Goal: Information Seeking & Learning: Learn about a topic

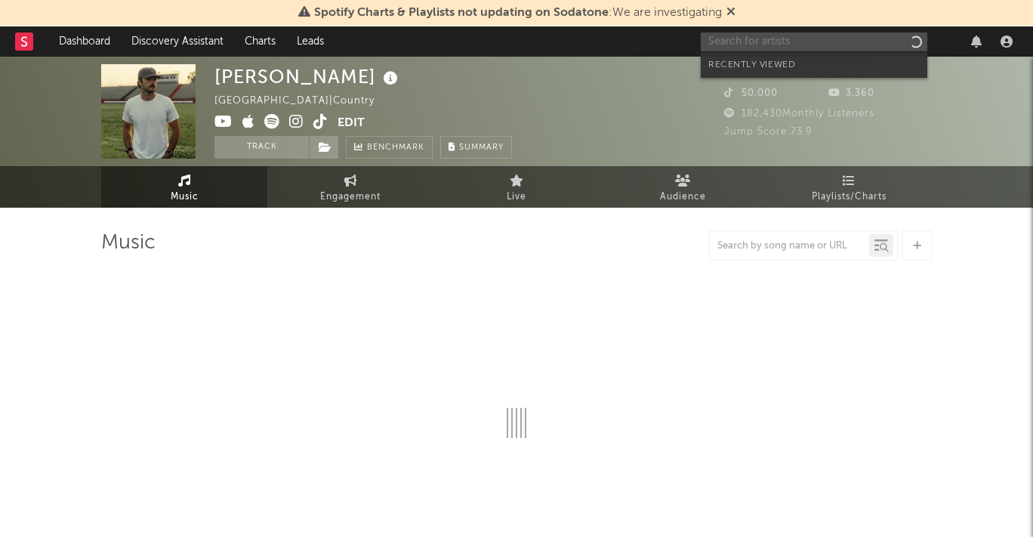
click at [814, 37] on input "text" at bounding box center [814, 41] width 227 height 19
paste input "[URL][DOMAIN_NAME]"
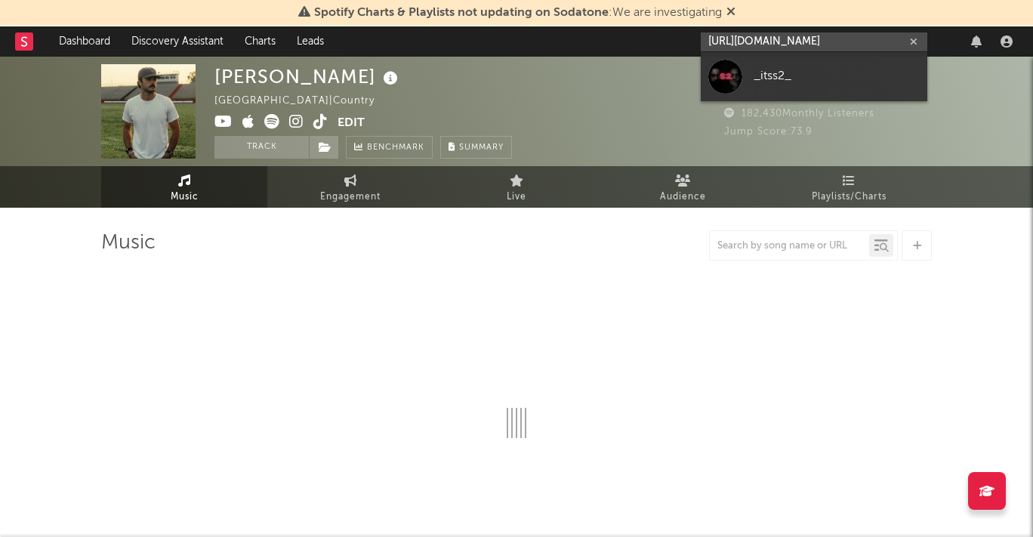
type input "[URL][DOMAIN_NAME]"
click at [786, 67] on div "_itss2_" at bounding box center [837, 76] width 166 height 18
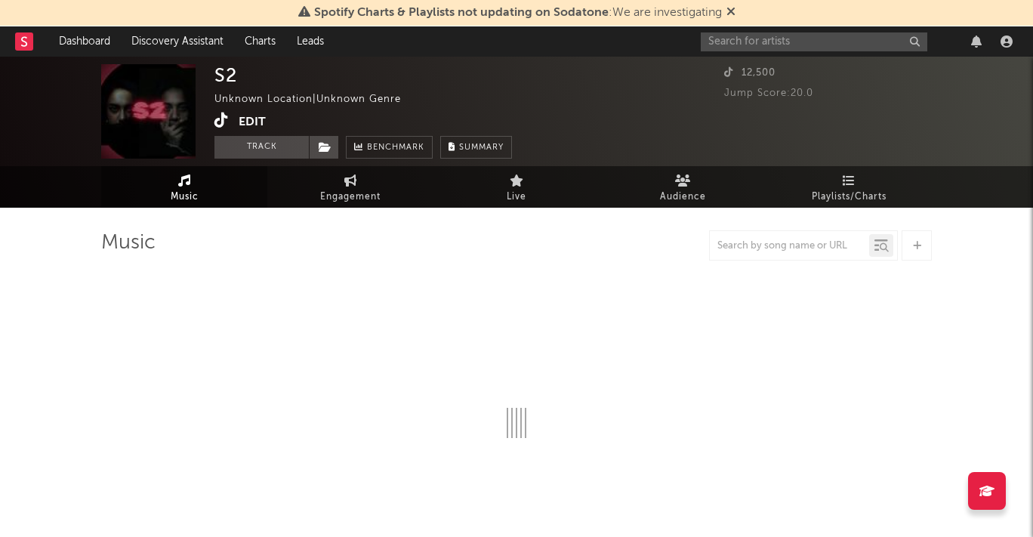
select select "1w"
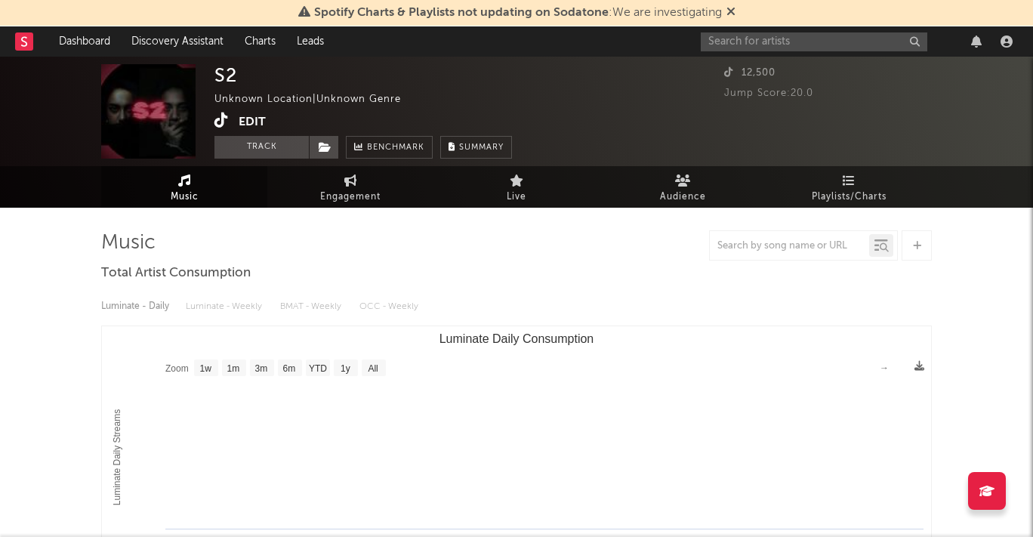
select select "6m"
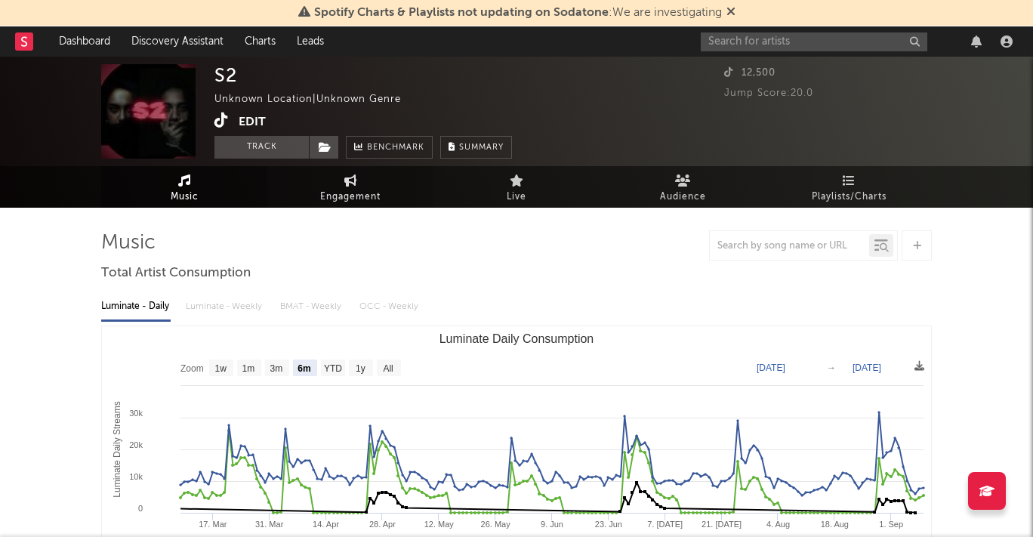
click at [347, 195] on span "Engagement" at bounding box center [350, 197] width 60 height 18
select select "1w"
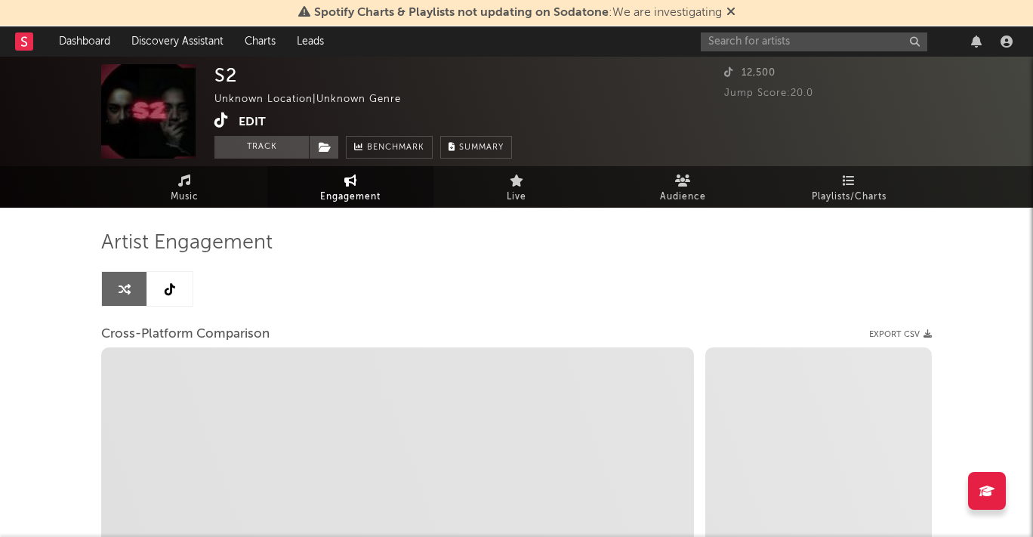
select select "1m"
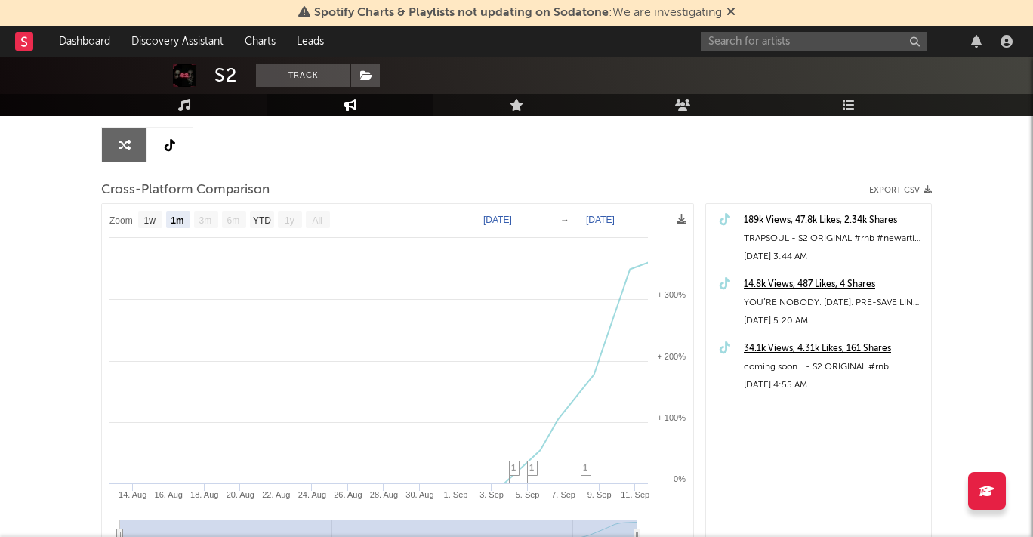
scroll to position [145, 0]
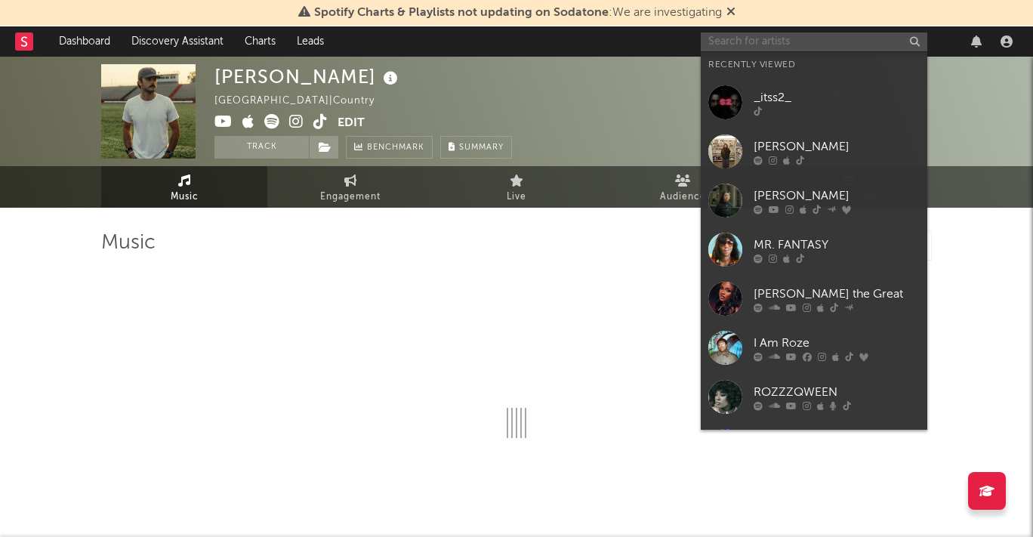
click at [831, 41] on input "text" at bounding box center [814, 41] width 227 height 19
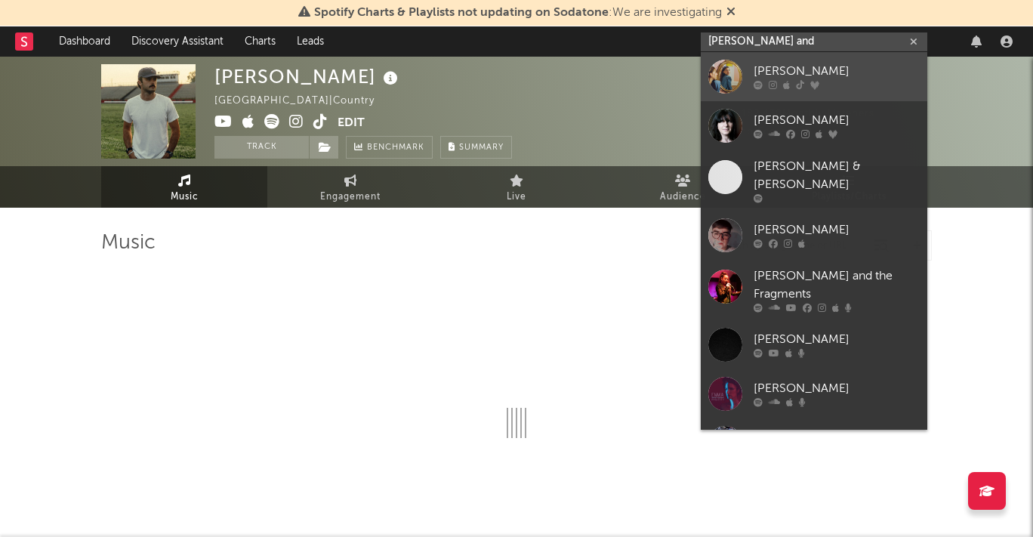
type input "emma and"
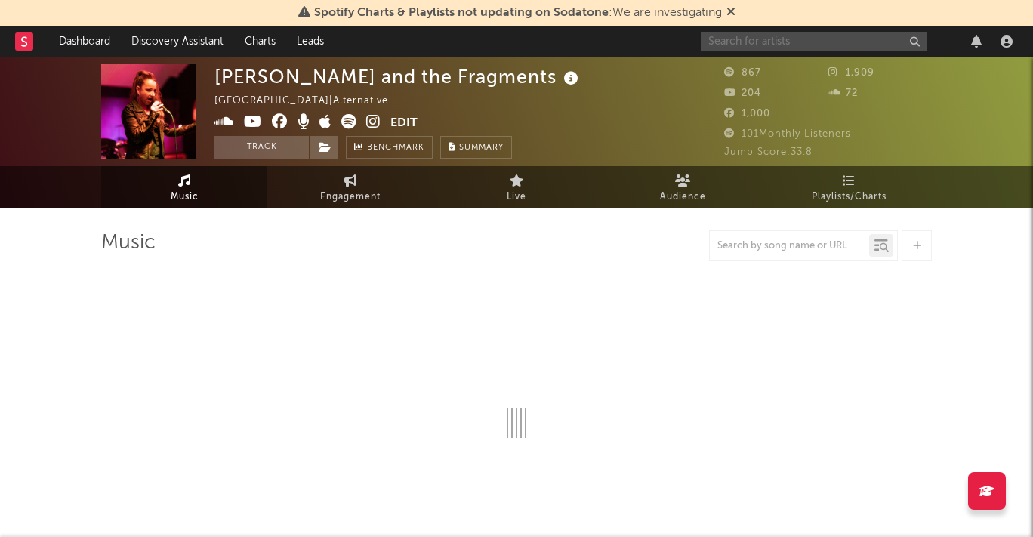
click at [810, 45] on input "text" at bounding box center [814, 41] width 227 height 19
select select "6m"
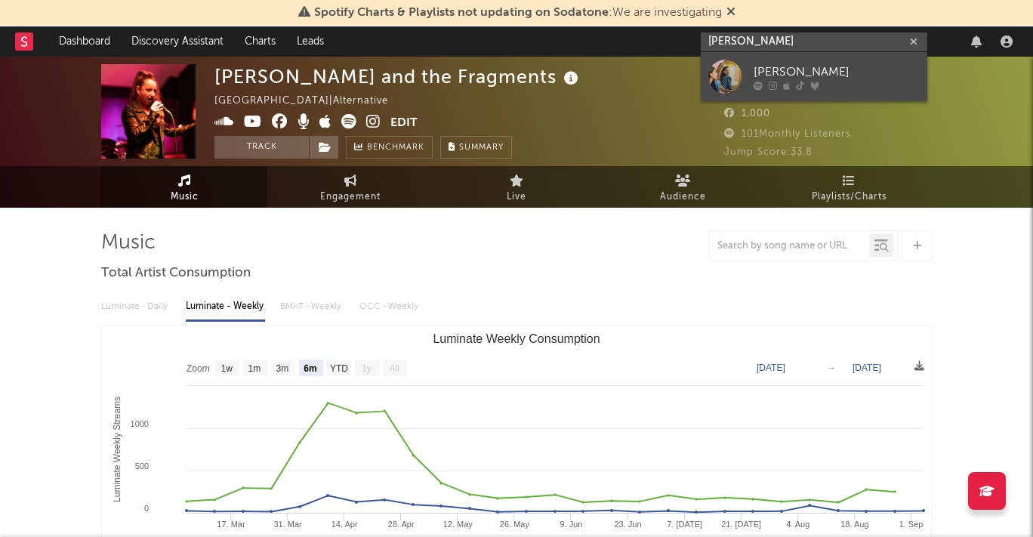
type input "emma anderse"
click at [802, 63] on div "Emma Andersen" at bounding box center [837, 72] width 166 height 18
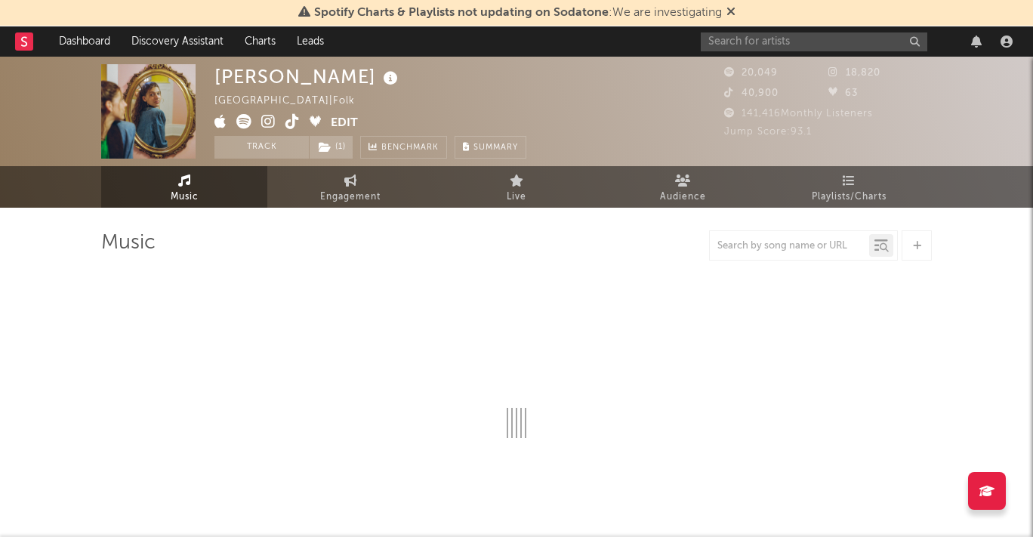
select select "6m"
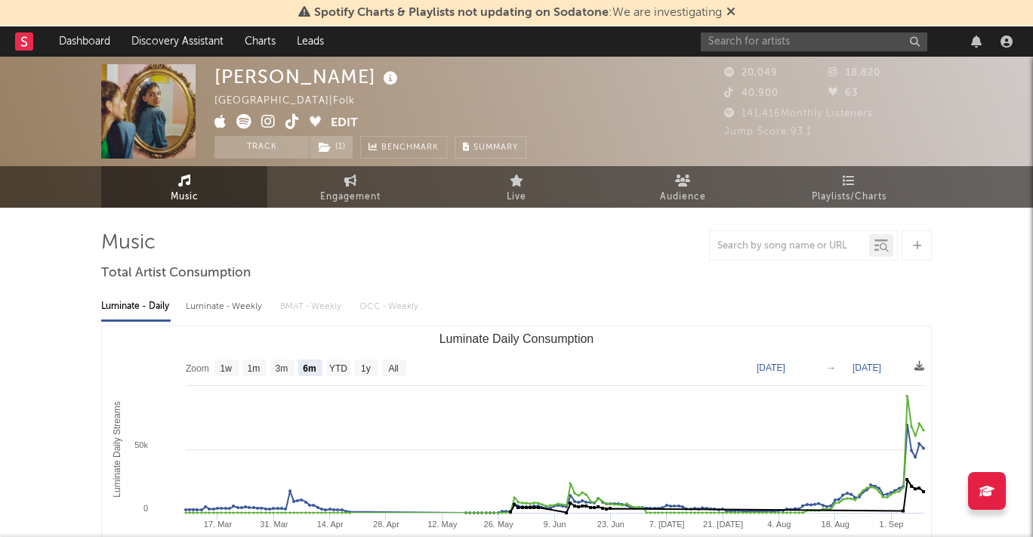
click at [238, 302] on div "Luminate - Weekly" at bounding box center [225, 307] width 79 height 26
select select "6m"
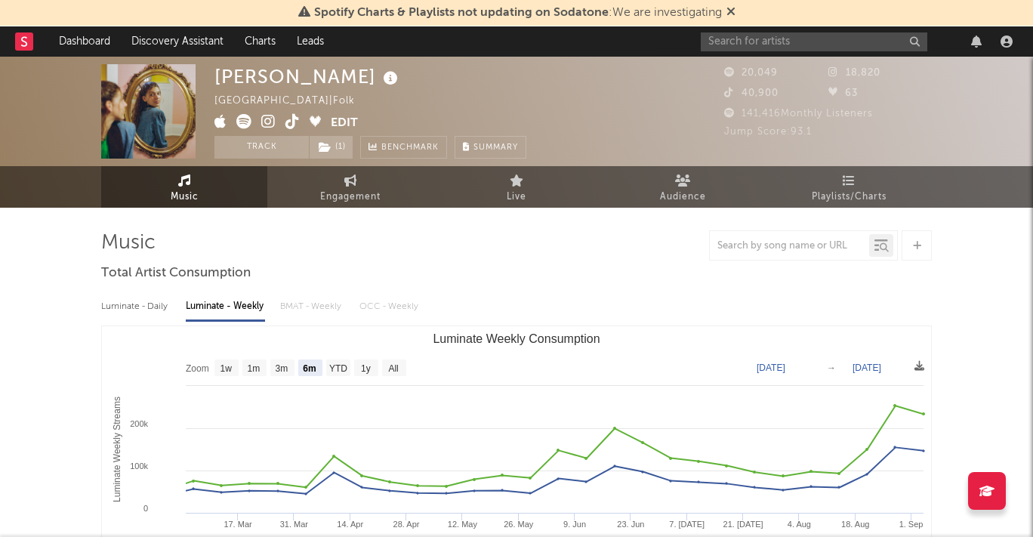
click at [294, 310] on div "Luminate - Daily Luminate - Weekly BMAT - Weekly OCC - Weekly" at bounding box center [516, 307] width 831 height 26
click at [312, 308] on div "Luminate - Daily Luminate - Weekly BMAT - Weekly OCC - Weekly" at bounding box center [516, 307] width 831 height 26
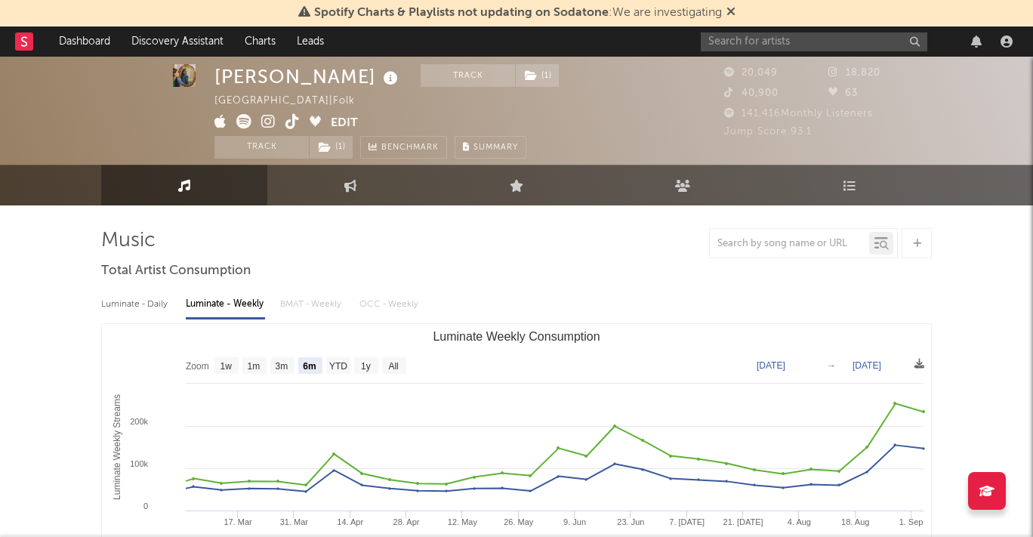
click at [371, 164] on div at bounding box center [516, 129] width 1033 height 151
click at [371, 178] on link "Engagement" at bounding box center [350, 185] width 166 height 41
select select "1w"
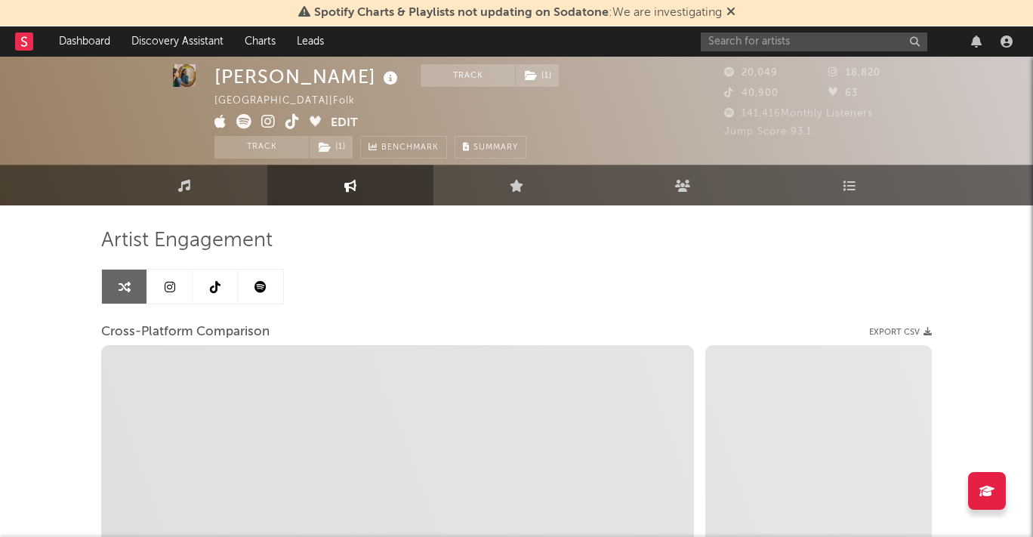
click at [215, 294] on link at bounding box center [215, 287] width 45 height 34
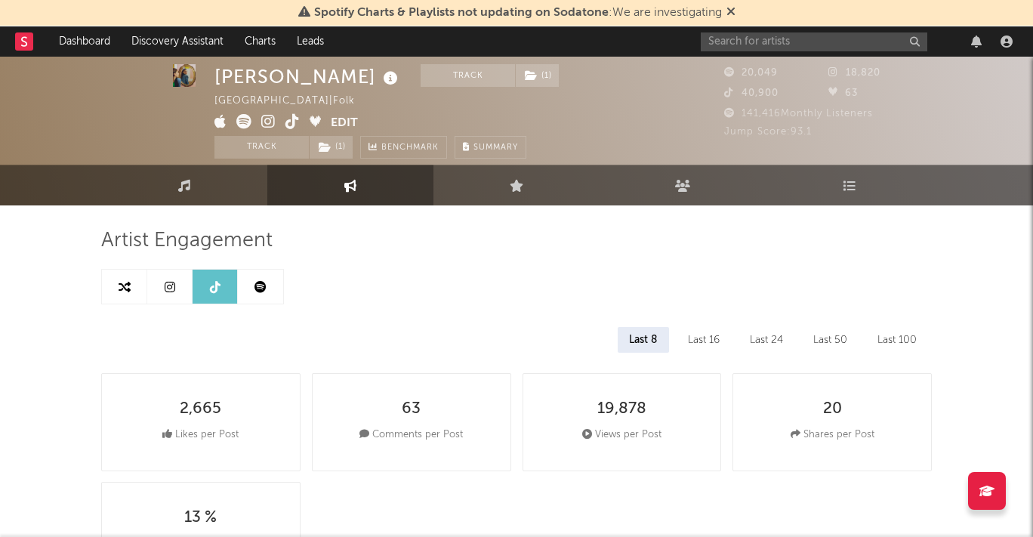
select select "6m"
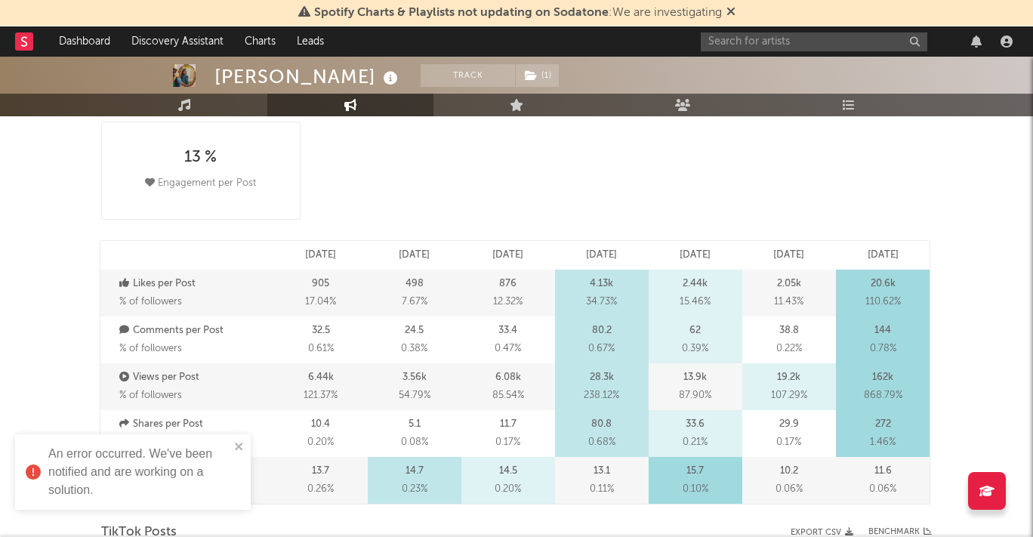
scroll to position [364, 0]
click at [232, 449] on div "An error occurred. We've been notified and are working on a solution." at bounding box center [127, 471] width 213 height 63
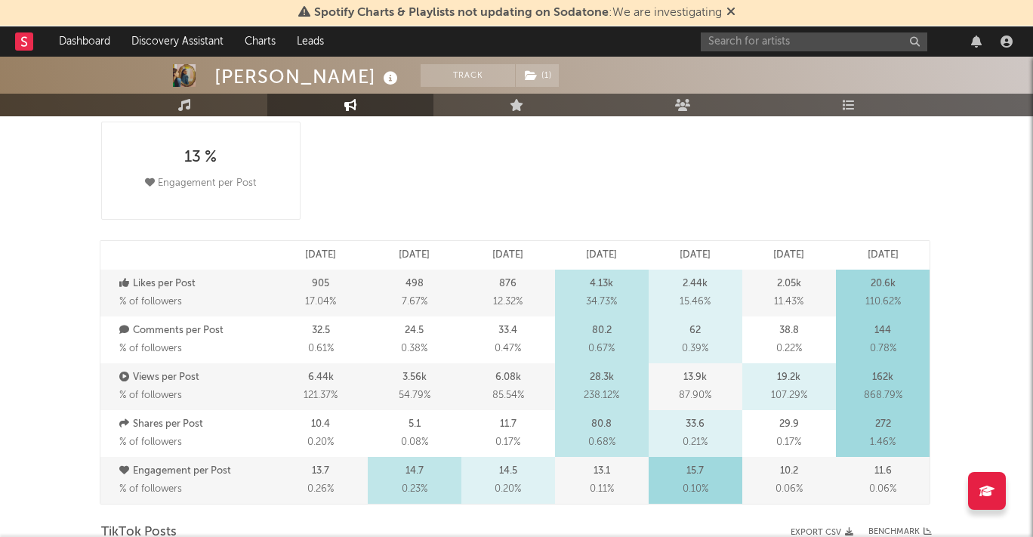
scroll to position [387, 0]
